Goal: Task Accomplishment & Management: Manage account settings

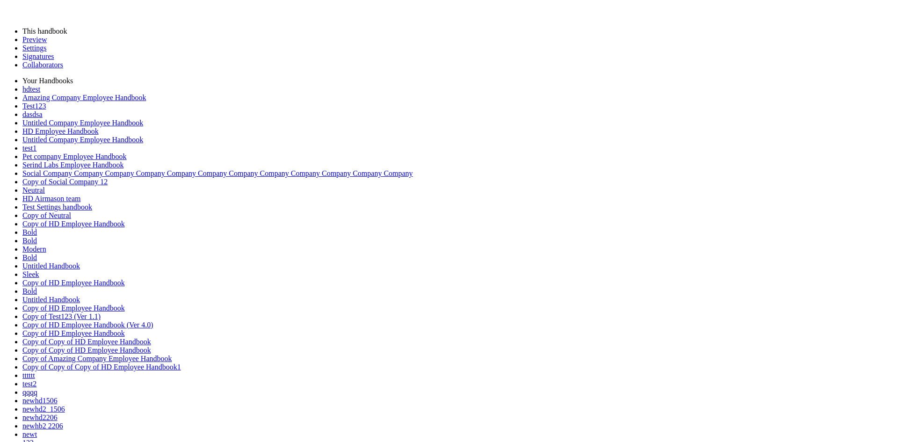
drag, startPoint x: 113, startPoint y: 124, endPoint x: 158, endPoint y: 131, distance: 45.5
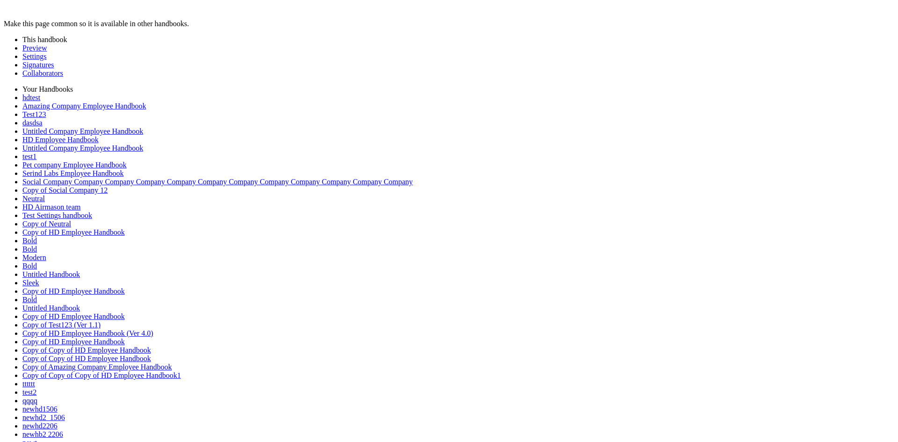
type input "********"
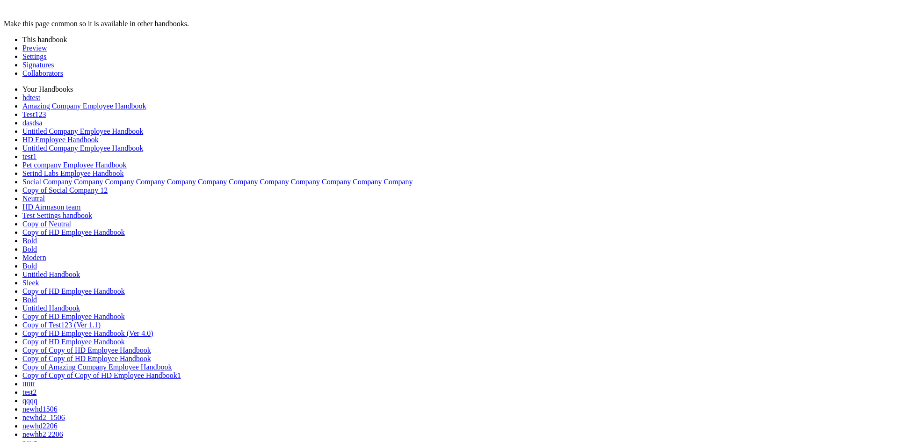
type input "*"
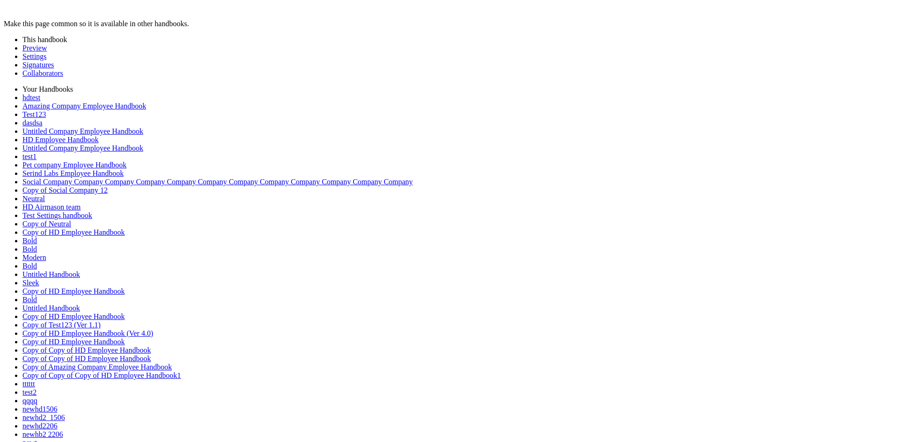
drag, startPoint x: 485, startPoint y: 231, endPoint x: 481, endPoint y: 239, distance: 9.6
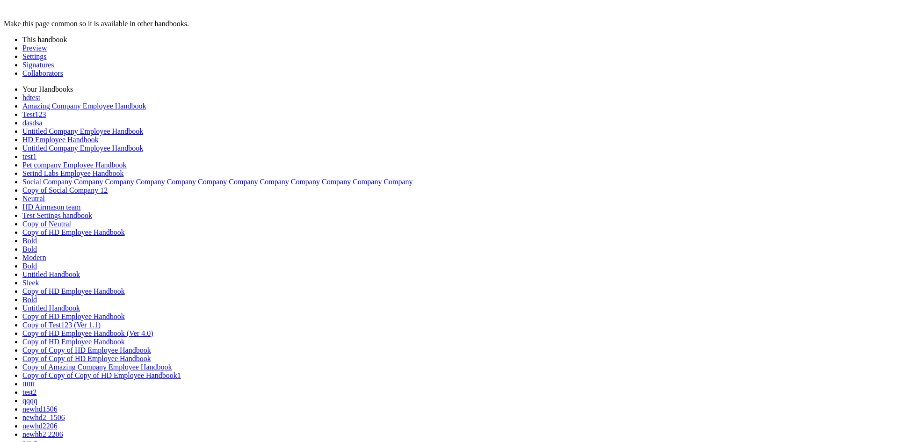
drag, startPoint x: 0, startPoint y: 0, endPoint x: 463, endPoint y: 314, distance: 559.1
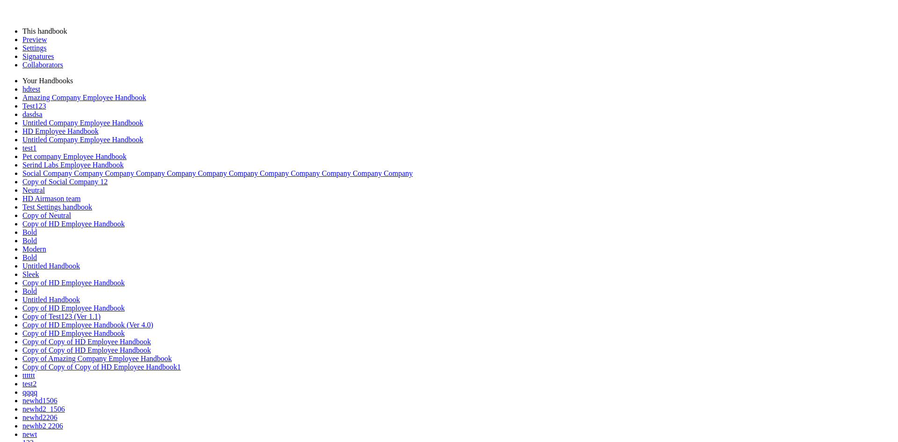
type input "********"
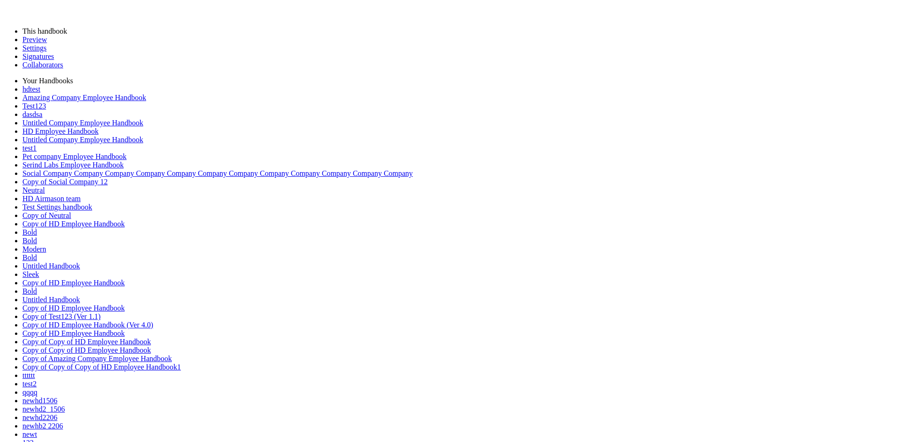
type input "*"
drag, startPoint x: 143, startPoint y: 398, endPoint x: 295, endPoint y: 340, distance: 162.9
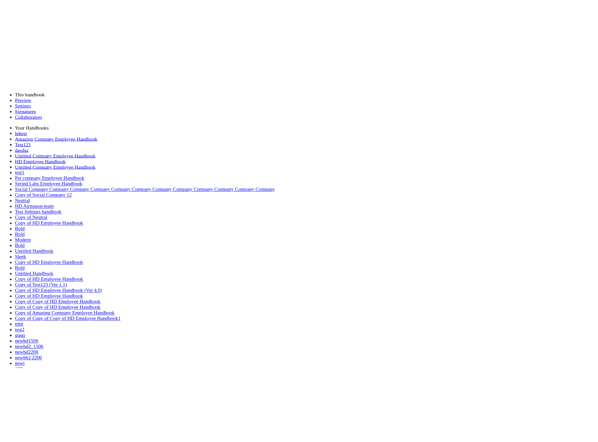
scroll to position [0, 0]
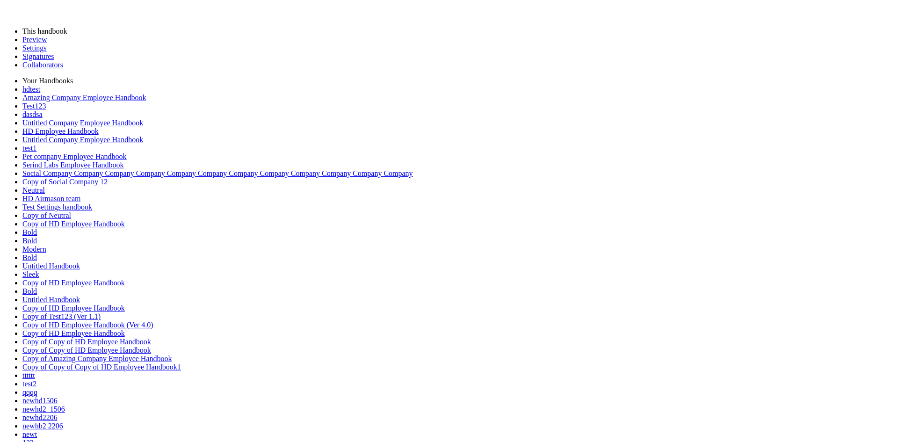
drag, startPoint x: 350, startPoint y: 296, endPoint x: 256, endPoint y: 159, distance: 165.9
drag, startPoint x: 292, startPoint y: 299, endPoint x: 239, endPoint y: 163, distance: 145.9
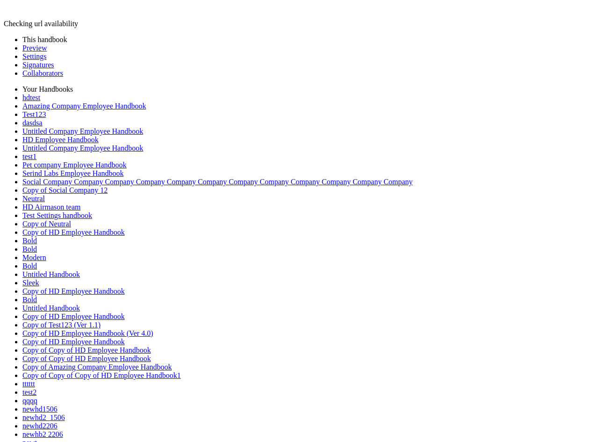
click at [43, 52] on link "Preview" at bounding box center [34, 48] width 24 height 8
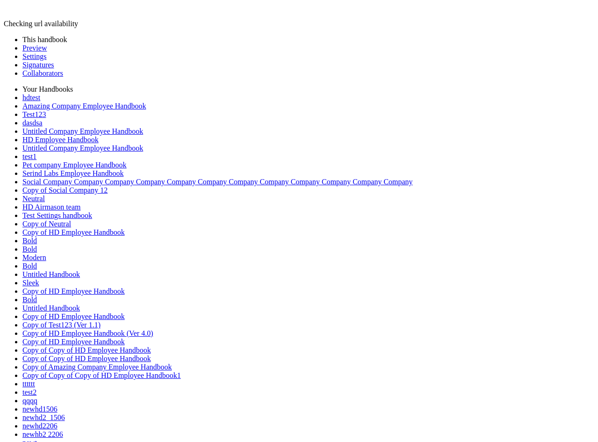
scroll to position [177, 0]
drag, startPoint x: 186, startPoint y: 167, endPoint x: 220, endPoint y: 348, distance: 184.6
drag, startPoint x: 231, startPoint y: 228, endPoint x: 196, endPoint y: 216, distance: 37.0
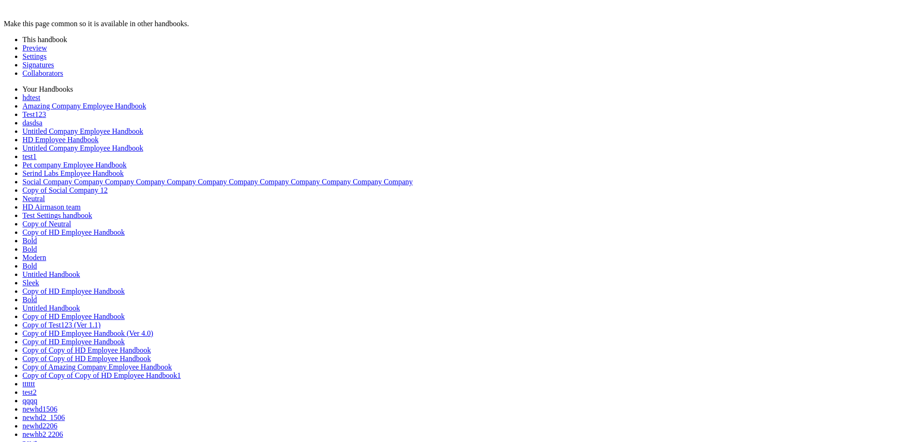
drag, startPoint x: 524, startPoint y: 216, endPoint x: 408, endPoint y: 134, distance: 142.3
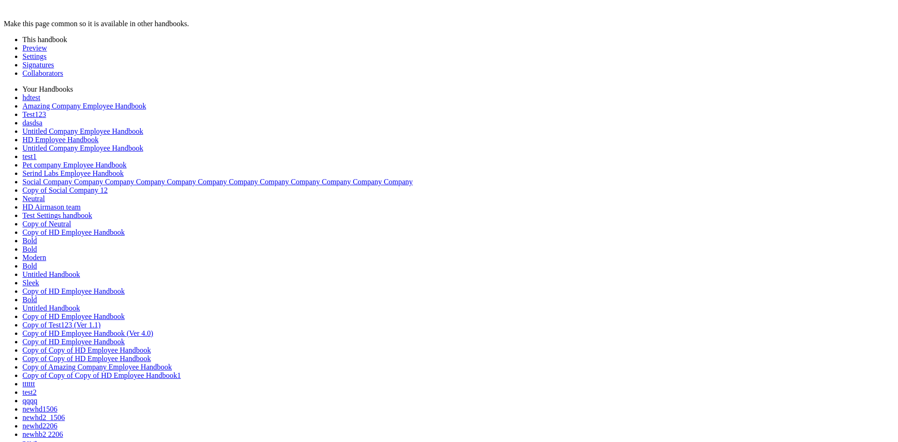
copy p "**********"
drag, startPoint x: 497, startPoint y: 195, endPoint x: 421, endPoint y: 132, distance: 98.6
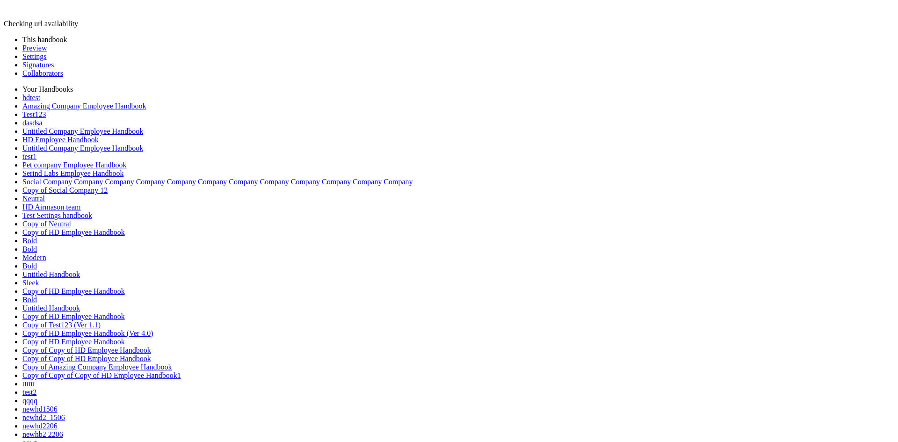
paste div
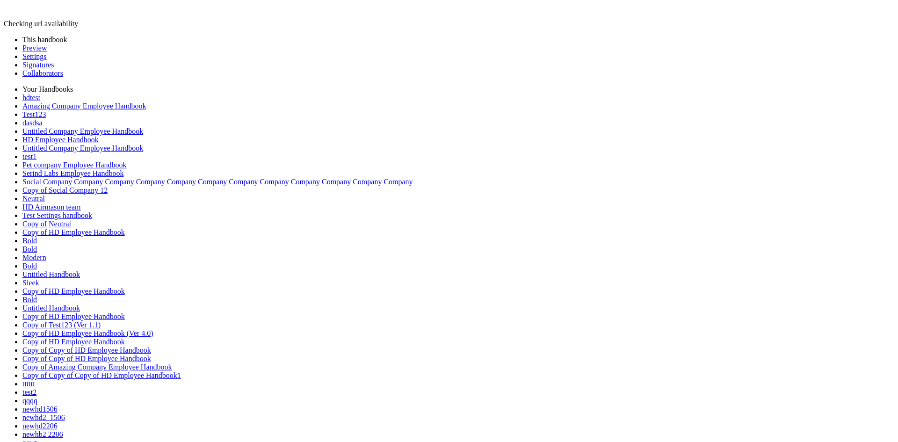
drag, startPoint x: 369, startPoint y: 185, endPoint x: 360, endPoint y: 260, distance: 75.3
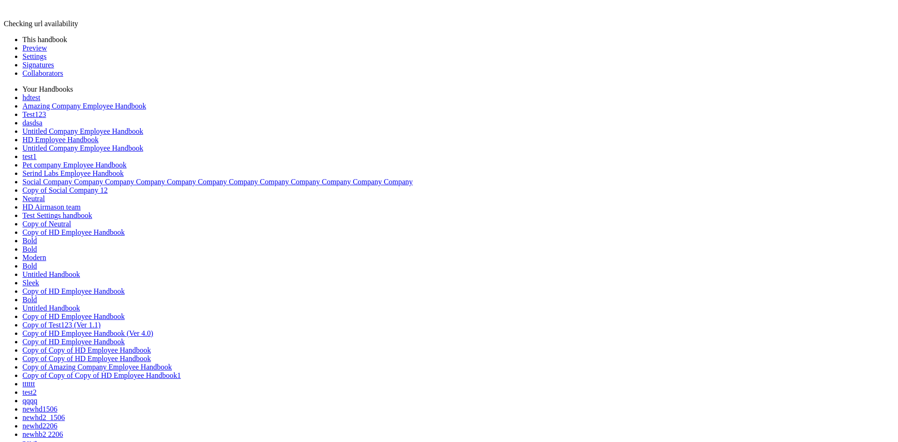
drag, startPoint x: 345, startPoint y: 225, endPoint x: 382, endPoint y: 223, distance: 37.0
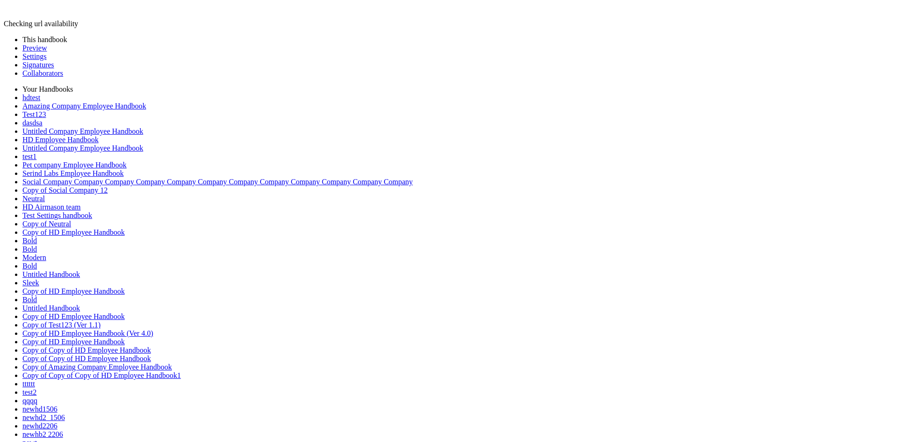
drag, startPoint x: 302, startPoint y: 184, endPoint x: 344, endPoint y: 271, distance: 96.4
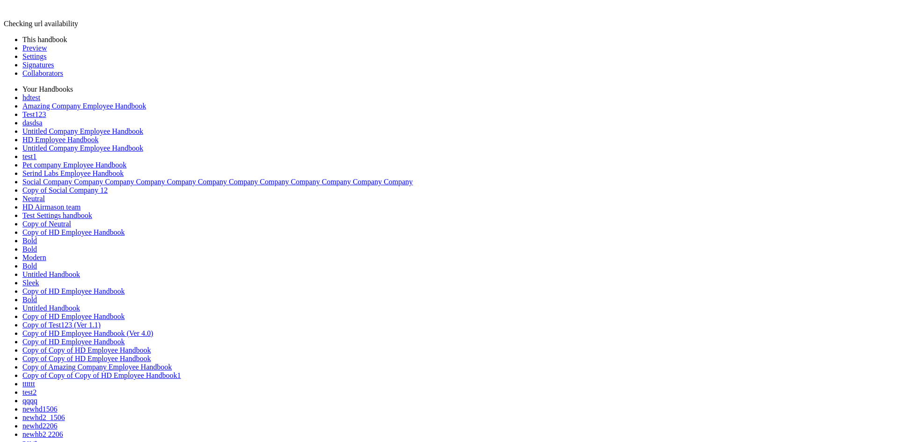
click at [34, 52] on link "Preview" at bounding box center [34, 48] width 24 height 8
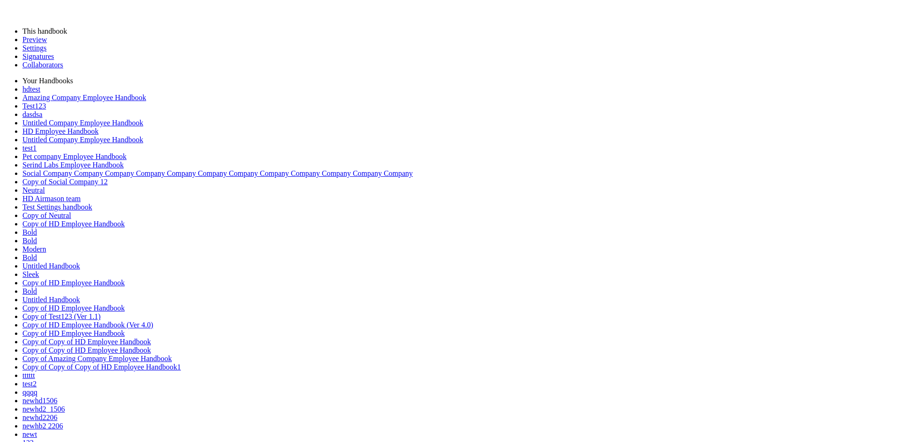
drag, startPoint x: 121, startPoint y: 122, endPoint x: 183, endPoint y: 120, distance: 62.2
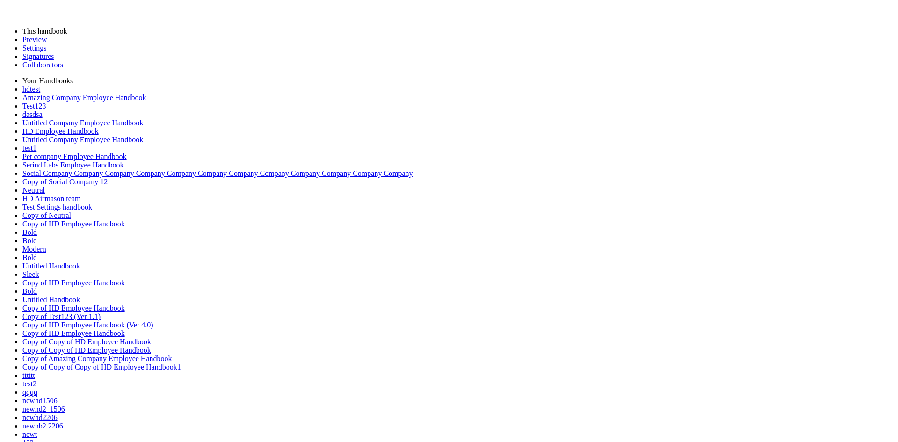
type input "********"
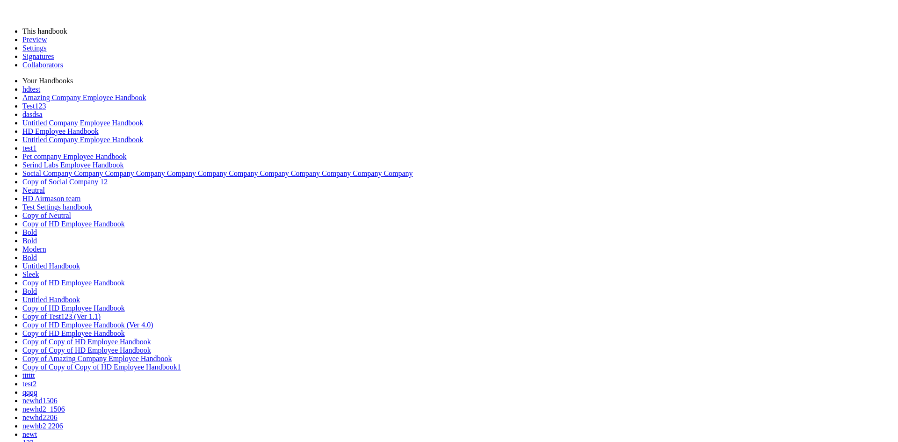
type input "*"
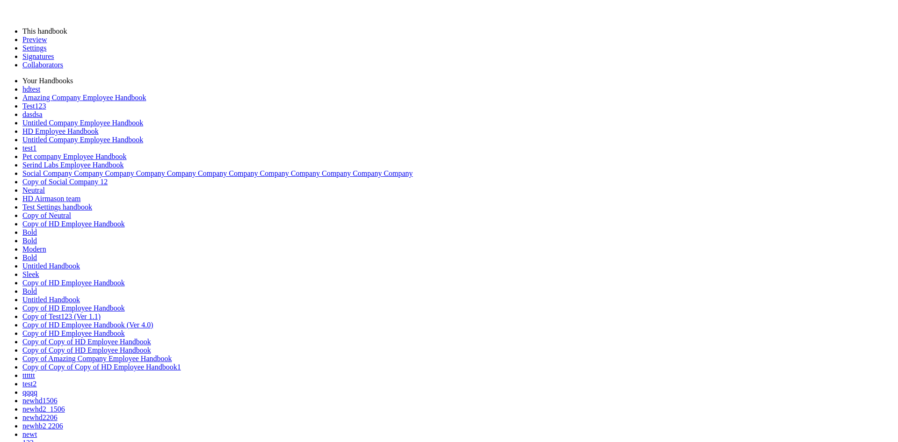
type input "******"
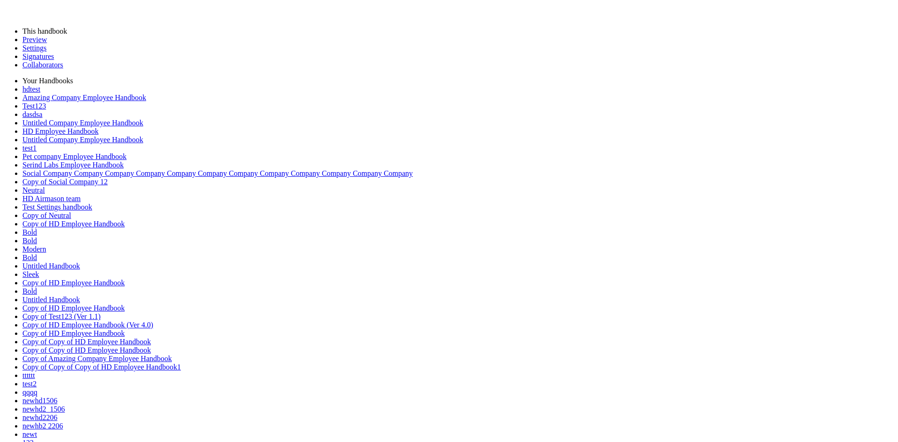
drag, startPoint x: 47, startPoint y: 223, endPoint x: 43, endPoint y: 233, distance: 9.9
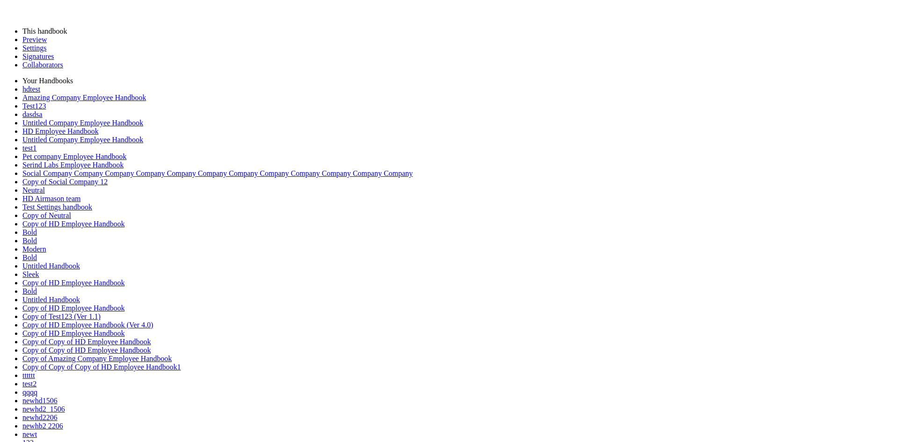
drag, startPoint x: 51, startPoint y: 223, endPoint x: 51, endPoint y: 232, distance: 8.9
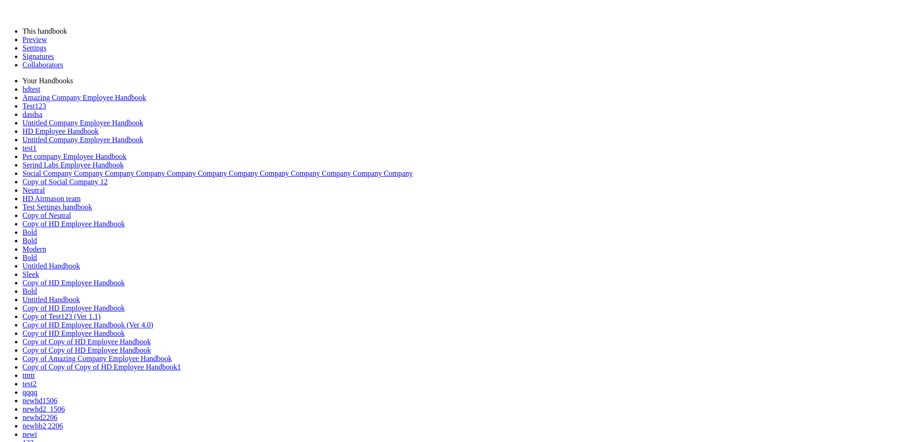
drag, startPoint x: 48, startPoint y: 219, endPoint x: 47, endPoint y: 231, distance: 12.2
drag, startPoint x: 45, startPoint y: 226, endPoint x: 43, endPoint y: 233, distance: 6.8
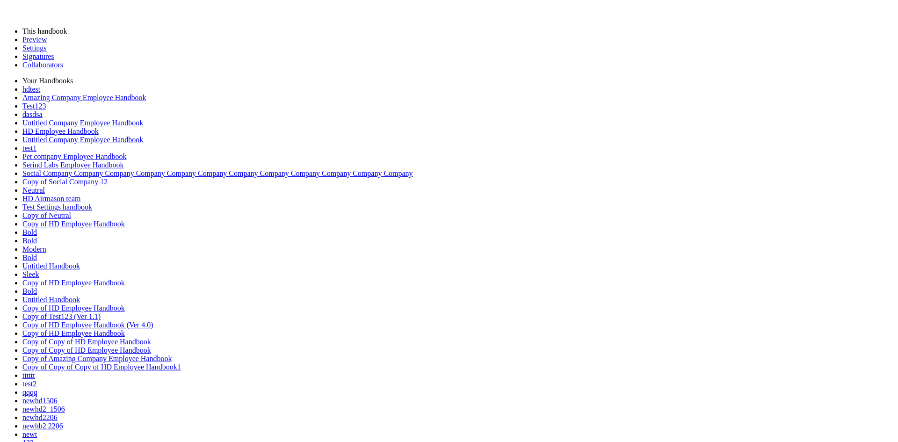
drag, startPoint x: 46, startPoint y: 226, endPoint x: 46, endPoint y: 232, distance: 6.5
select select "*****"
